Goal: Navigation & Orientation: Find specific page/section

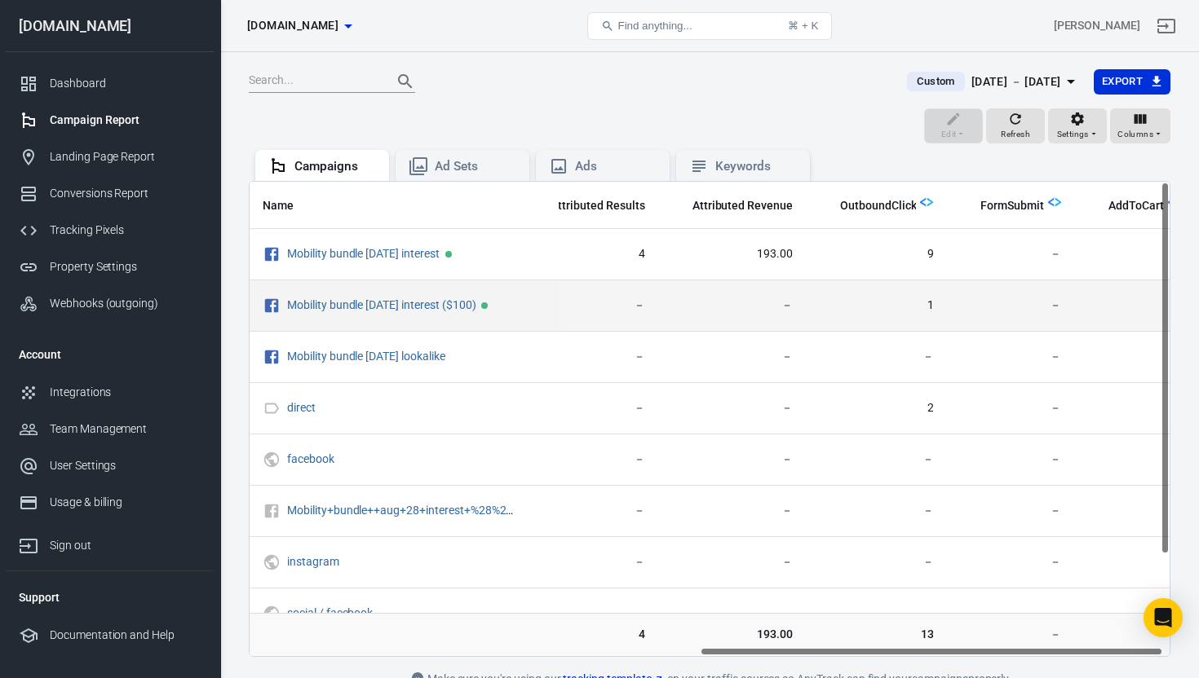
scroll to position [0, 906]
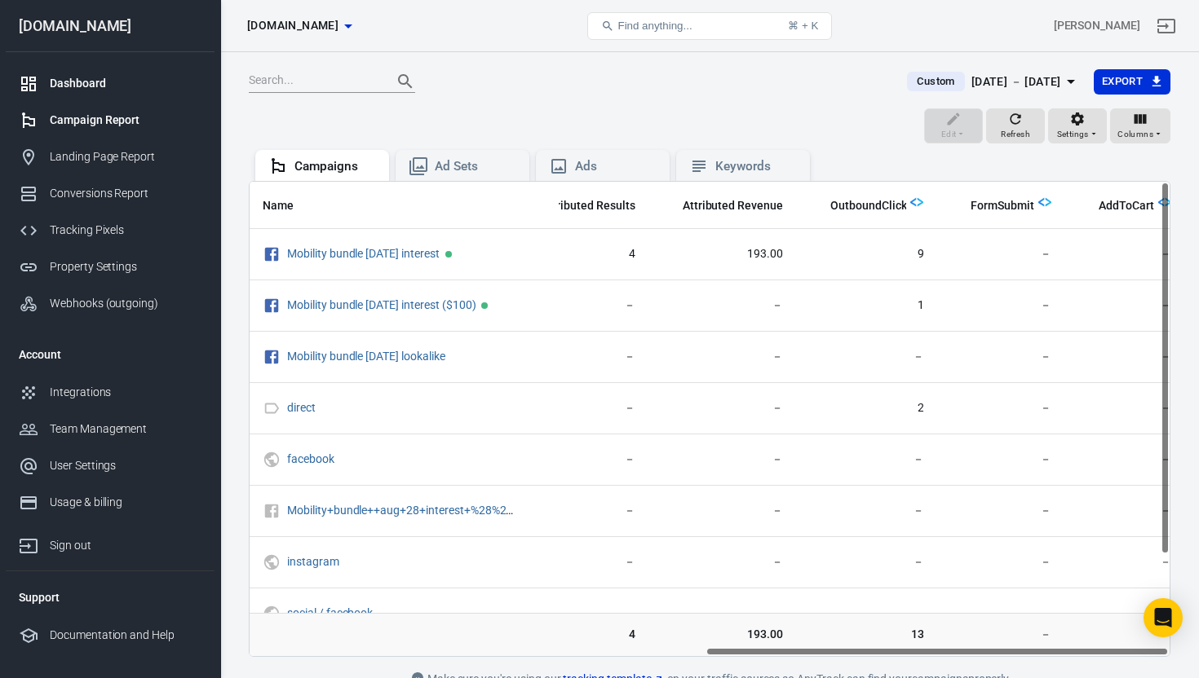
click at [79, 90] on div "Dashboard" at bounding box center [126, 83] width 152 height 17
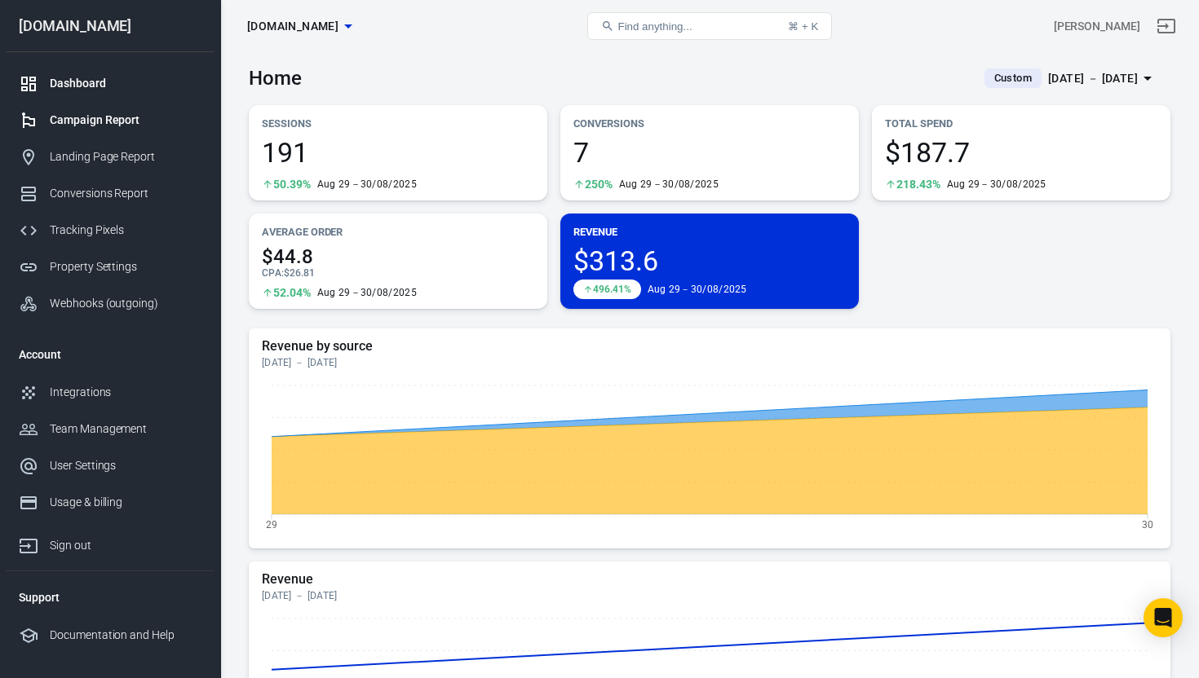
click at [95, 119] on div "Campaign Report" at bounding box center [126, 120] width 152 height 17
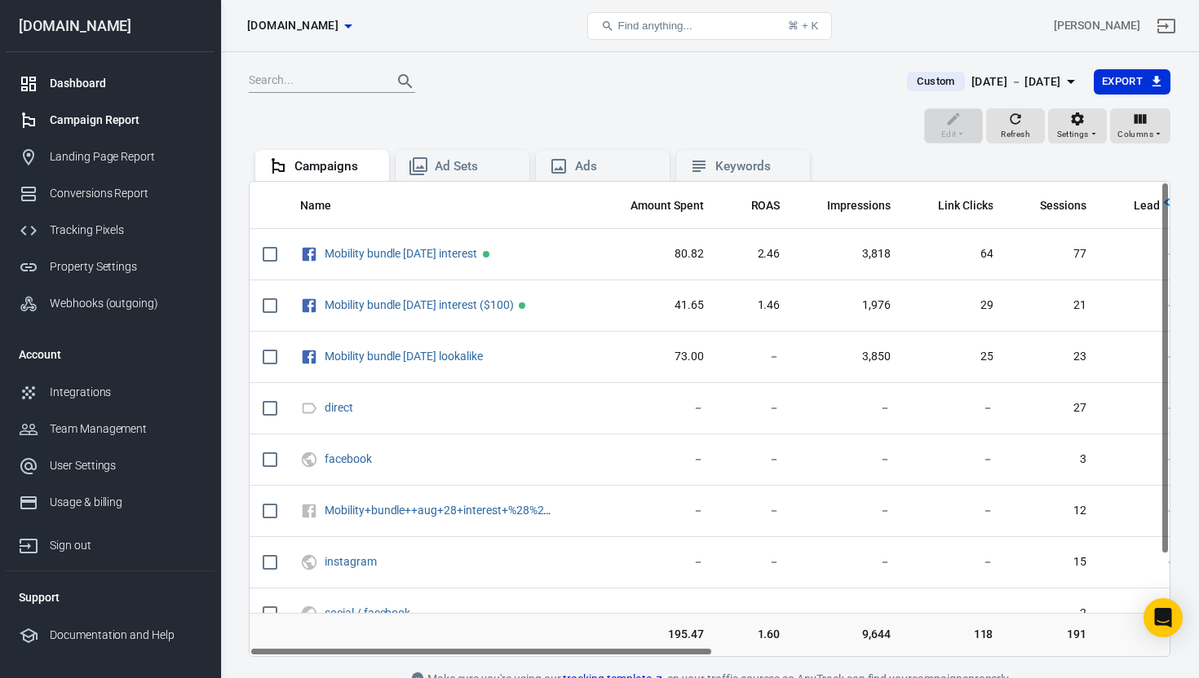
click at [89, 82] on div "Dashboard" at bounding box center [126, 83] width 152 height 17
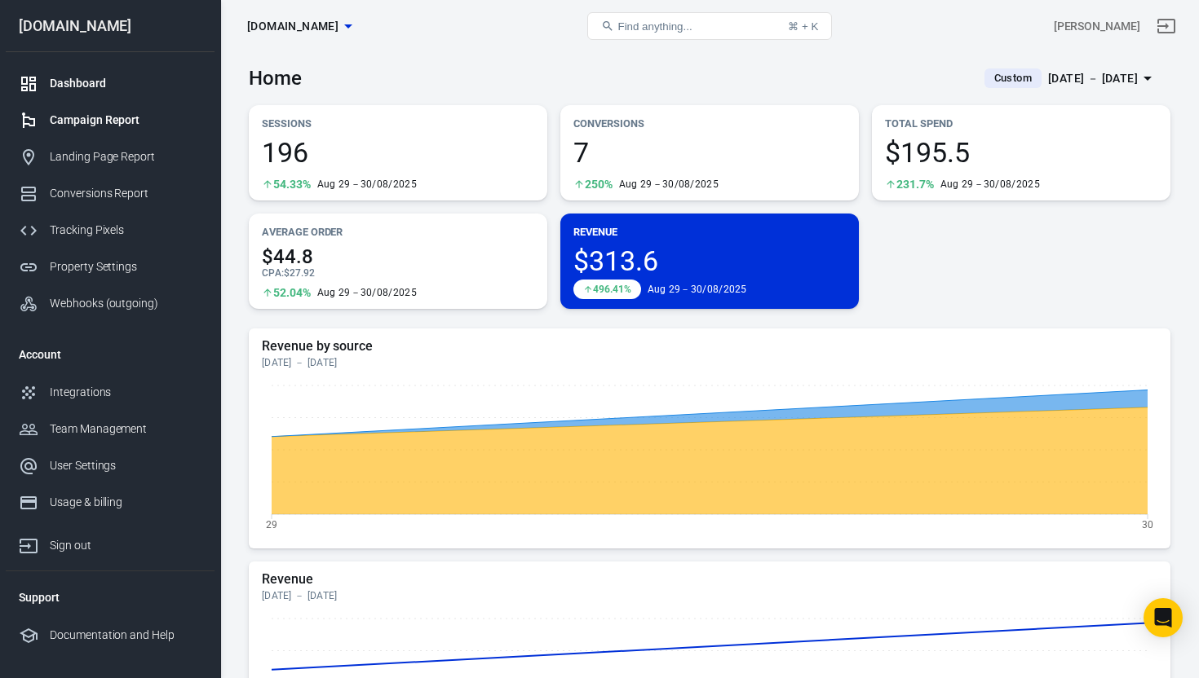
click at [93, 119] on div "Campaign Report" at bounding box center [126, 120] width 152 height 17
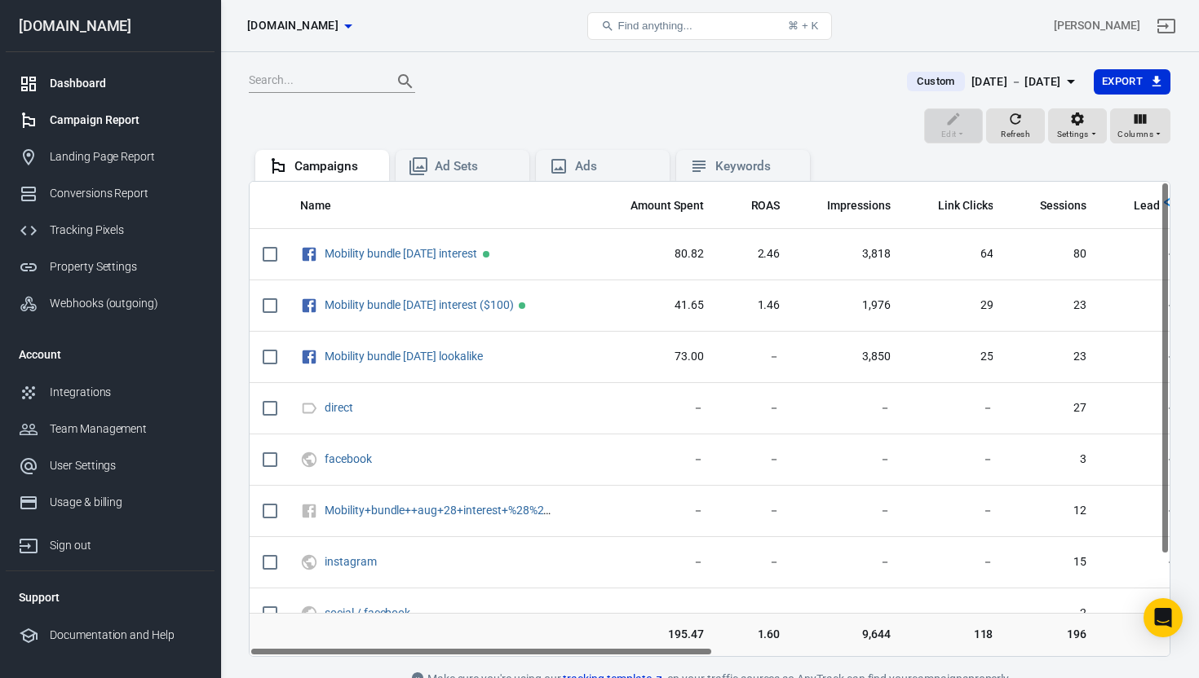
click at [102, 86] on div "Dashboard" at bounding box center [126, 83] width 152 height 17
